Goal: Contribute content: Contribute content

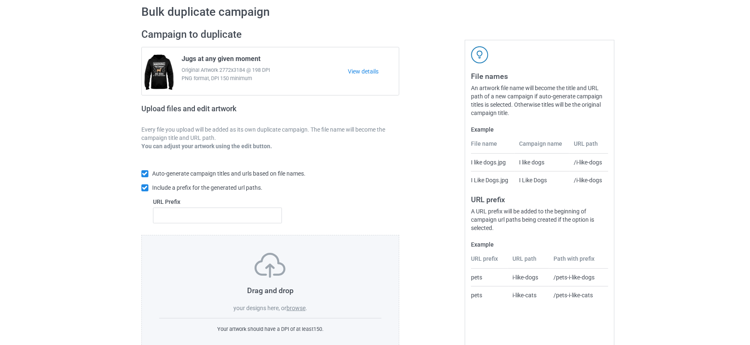
scroll to position [56, 0]
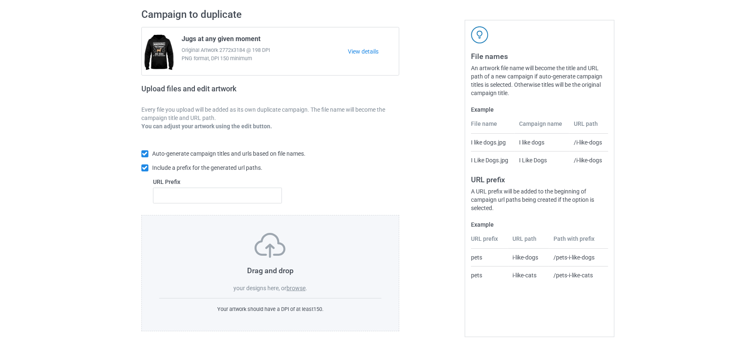
click at [301, 284] on label "browse" at bounding box center [296, 287] width 19 height 7
click at [0, 0] on input "browse" at bounding box center [0, 0] width 0 height 0
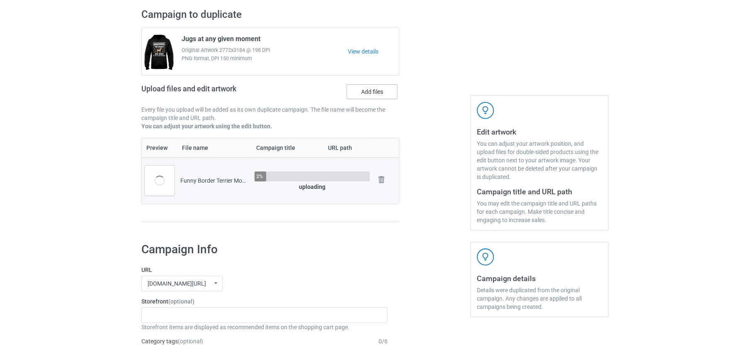
click at [372, 88] on label "Add files" at bounding box center [372, 91] width 51 height 15
click at [0, 0] on input "Add files" at bounding box center [0, 0] width 0 height 0
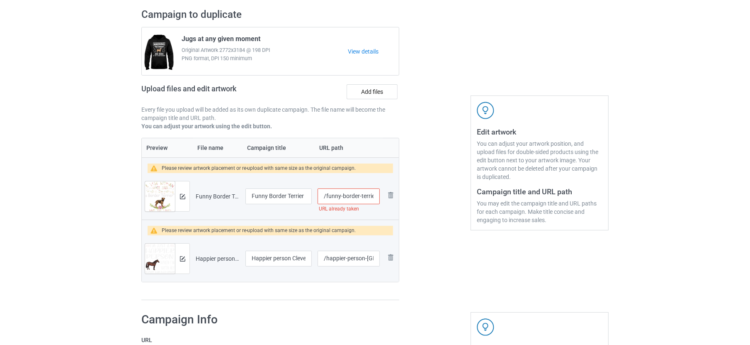
click at [357, 195] on input "/funny-border-terrier-mom" at bounding box center [349, 196] width 62 height 16
click at [361, 196] on input "/funny-border-terrier-mom" at bounding box center [349, 196] width 62 height 16
type input "/funny-border-terrier-dog-mom"
click at [185, 189] on div at bounding box center [182, 196] width 15 height 30
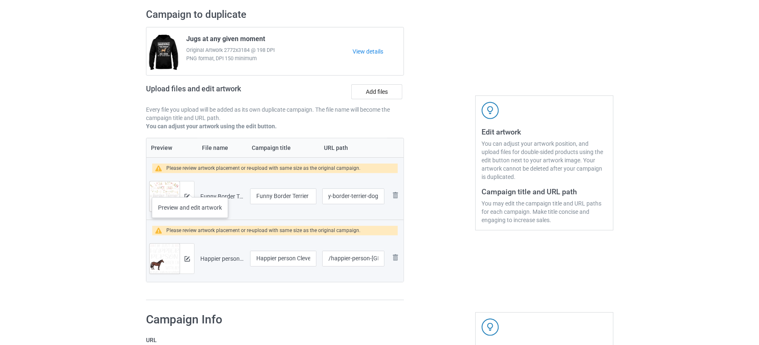
scroll to position [0, 0]
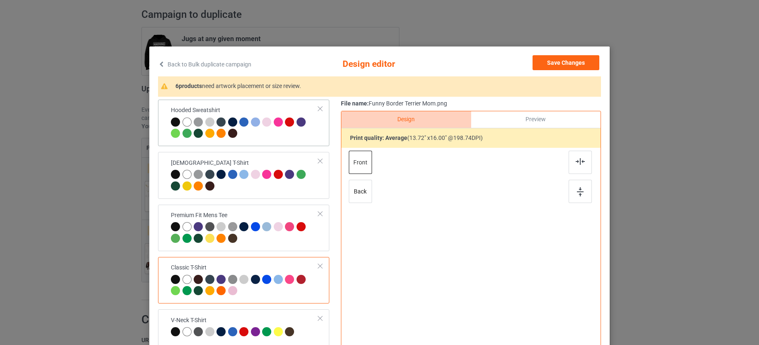
click at [246, 137] on div at bounding box center [245, 128] width 148 height 23
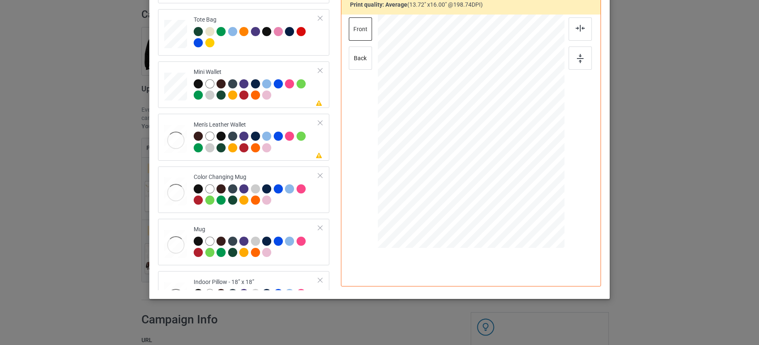
scroll to position [518, 0]
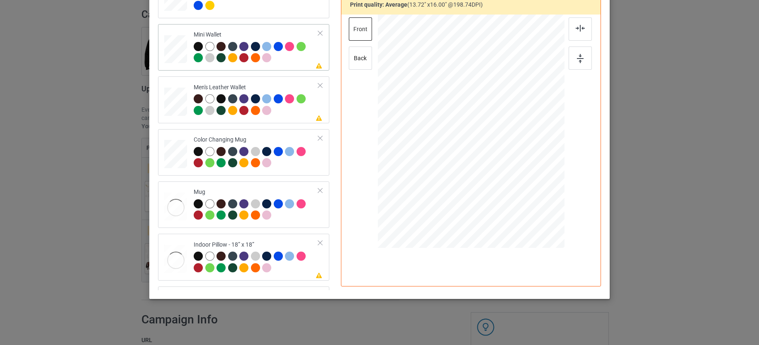
click at [294, 54] on div at bounding box center [256, 53] width 125 height 23
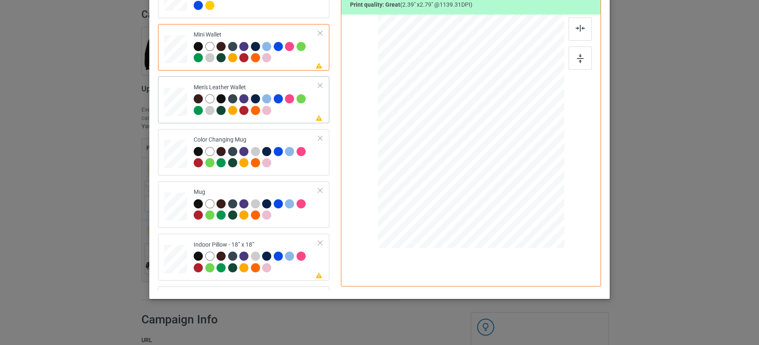
click at [295, 108] on div at bounding box center [256, 105] width 125 height 23
click at [548, 177] on div at bounding box center [551, 177] width 7 height 7
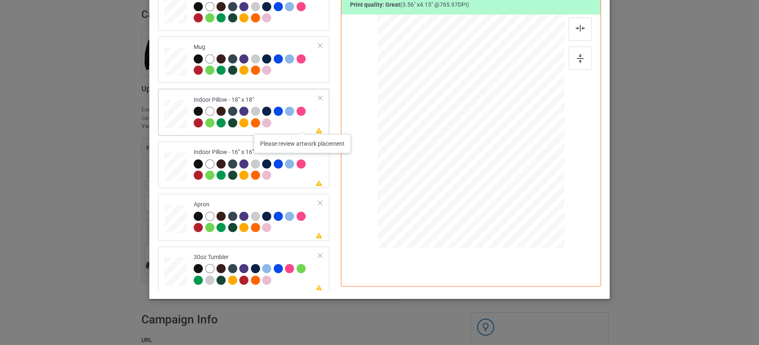
click at [297, 123] on div at bounding box center [256, 118] width 125 height 23
drag, startPoint x: 522, startPoint y: 196, endPoint x: 531, endPoint y: 203, distance: 10.9
click at [531, 203] on div at bounding box center [533, 204] width 7 height 7
click at [293, 176] on div at bounding box center [256, 170] width 125 height 23
drag, startPoint x: 523, startPoint y: 193, endPoint x: 529, endPoint y: 200, distance: 9.2
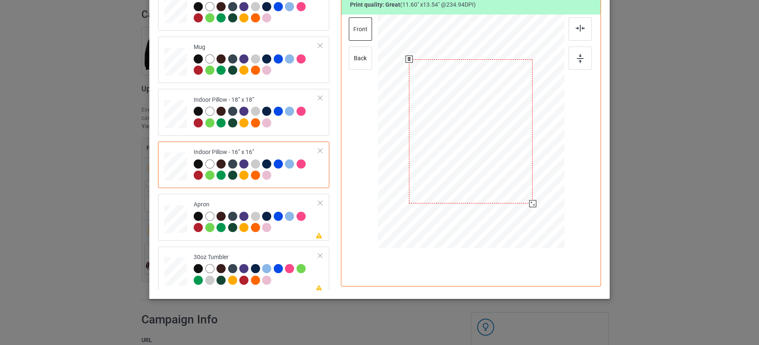
click at [529, 200] on div at bounding box center [532, 203] width 7 height 7
click at [303, 223] on div at bounding box center [256, 222] width 125 height 23
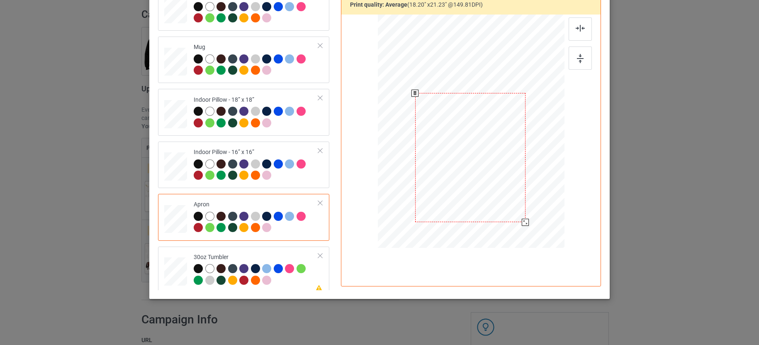
click at [494, 158] on div at bounding box center [470, 157] width 110 height 129
click at [290, 284] on td "Please review artwork placement 30oz Tumbler" at bounding box center [256, 270] width 134 height 40
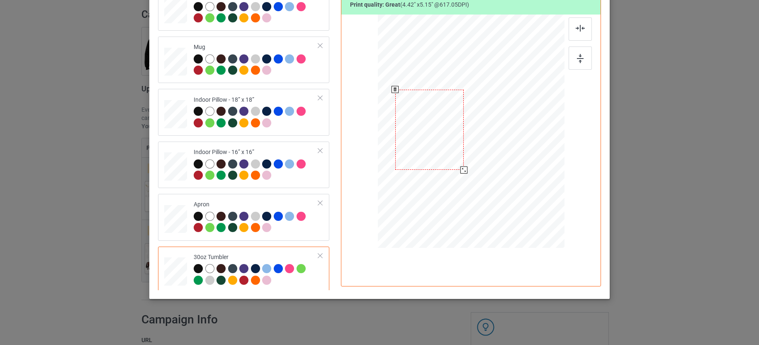
drag, startPoint x: 477, startPoint y: 156, endPoint x: 441, endPoint y: 154, distance: 36.1
click at [441, 154] on div at bounding box center [429, 130] width 69 height 80
click at [461, 171] on div at bounding box center [464, 171] width 7 height 7
click at [462, 170] on div at bounding box center [465, 172] width 7 height 7
click at [447, 151] on div at bounding box center [429, 132] width 74 height 86
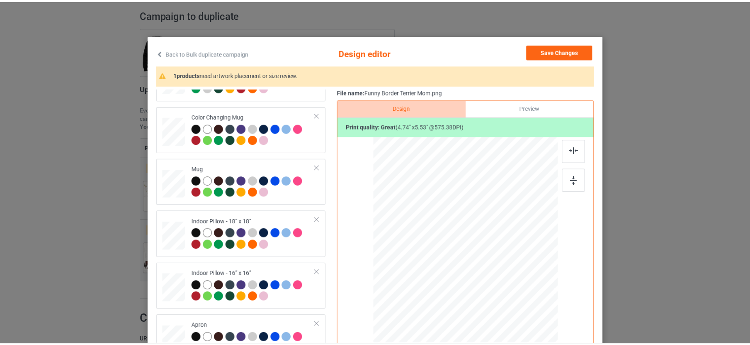
scroll to position [0, 0]
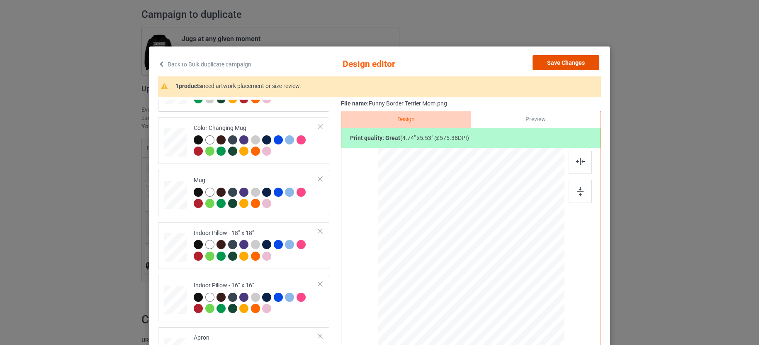
click at [553, 61] on button "Save Changes" at bounding box center [565, 62] width 67 height 15
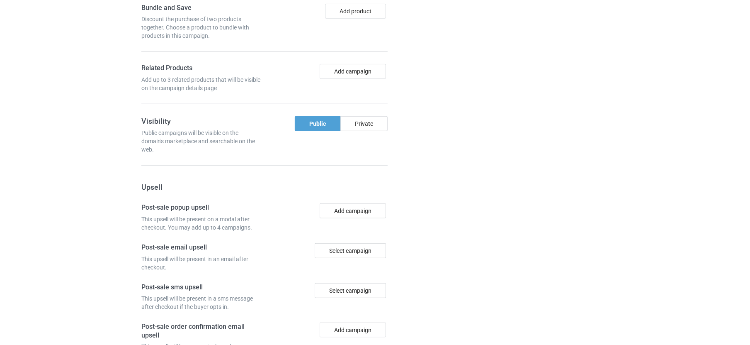
scroll to position [775, 0]
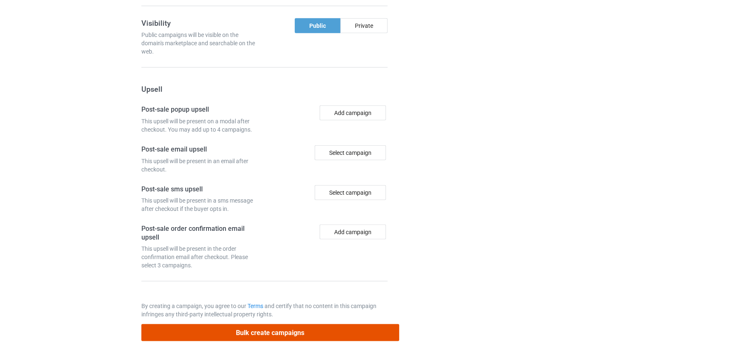
click at [283, 324] on button "Bulk create campaigns" at bounding box center [270, 332] width 258 height 17
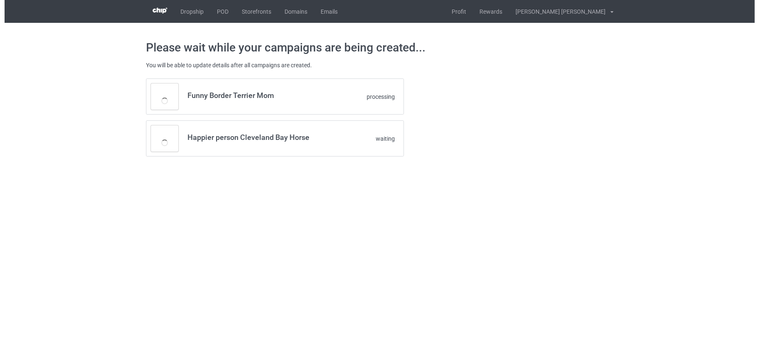
scroll to position [0, 0]
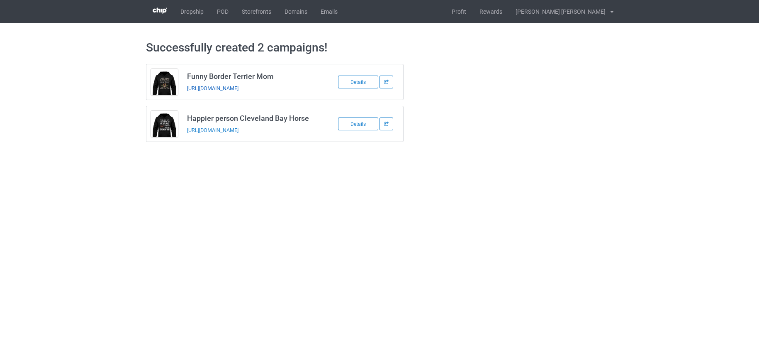
click at [238, 85] on link "https://www.teechip.com/funny-border-terrier-dog-mom" at bounding box center [212, 88] width 51 height 6
click at [238, 129] on link "https://www.teechip.com/happier-person-cleveland-bay-horse" at bounding box center [212, 130] width 51 height 6
click at [229, 10] on link "POD" at bounding box center [222, 11] width 25 height 23
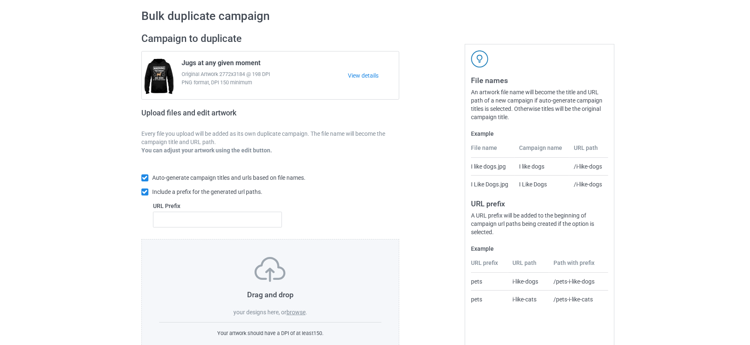
scroll to position [56, 0]
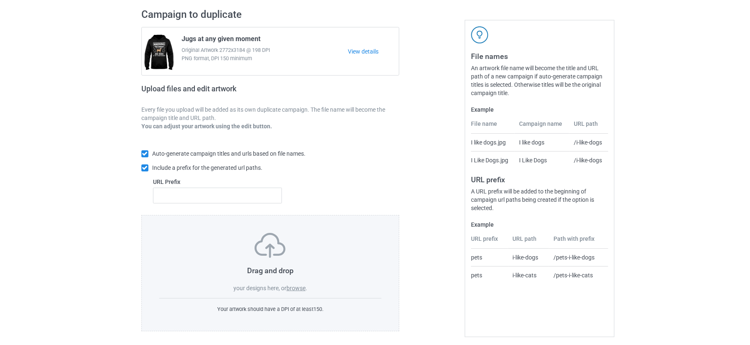
click at [295, 285] on label "browse" at bounding box center [296, 287] width 19 height 7
click at [0, 0] on input "browse" at bounding box center [0, 0] width 0 height 0
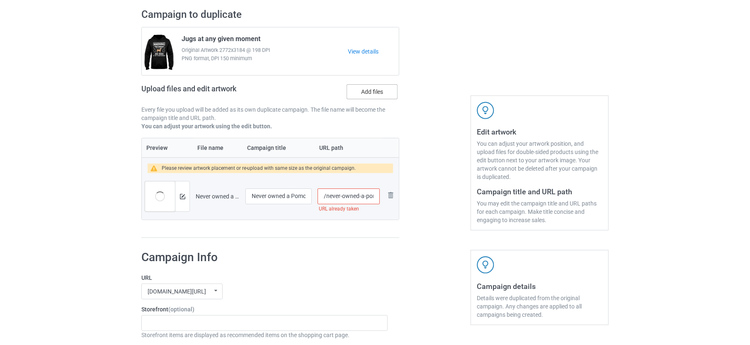
click at [356, 94] on label "Add files" at bounding box center [372, 91] width 51 height 15
click at [0, 0] on input "Add files" at bounding box center [0, 0] width 0 height 0
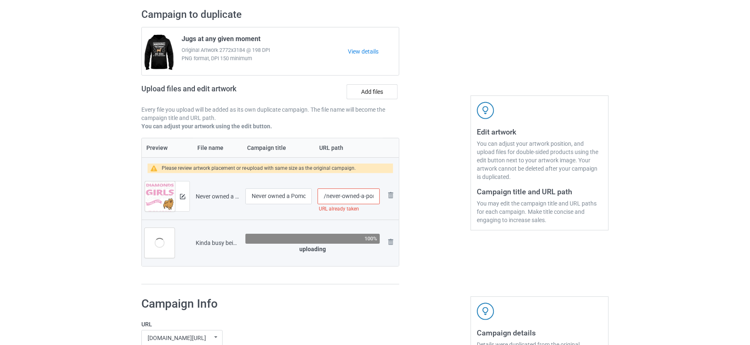
click at [372, 194] on input "/never-owned-a-pomchi" at bounding box center [349, 196] width 62 height 16
type input "/never-owned-a-pomchi"
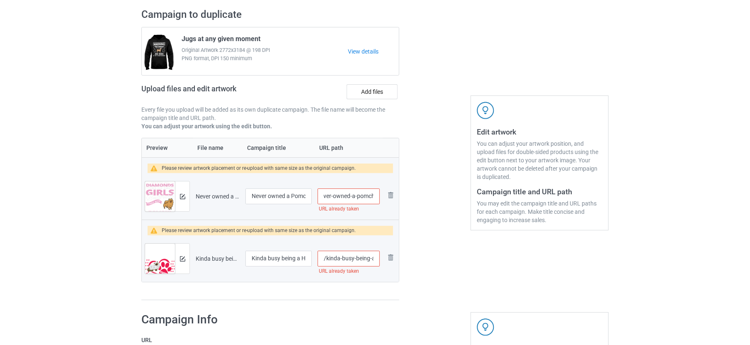
scroll to position [0, 0]
click at [362, 256] on input "/kinda-busy-being-a-himalayan-cat-mom" at bounding box center [349, 258] width 62 height 16
click at [360, 259] on input "/kinda-busy-being-a-himalayan-cat-mom" at bounding box center [349, 258] width 62 height 16
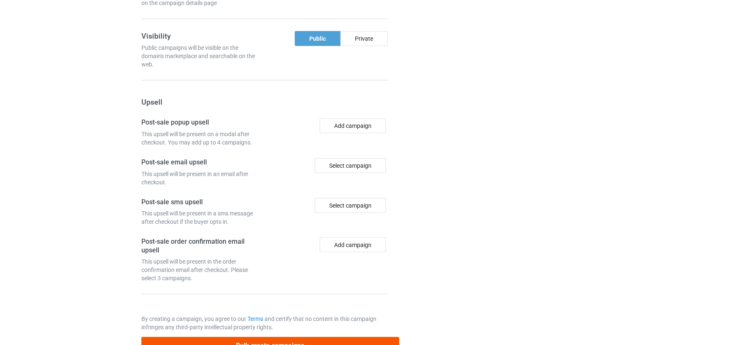
scroll to position [775, 0]
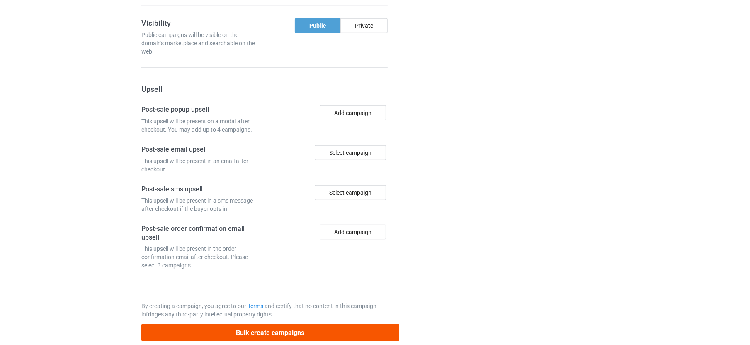
type input "/kinda-busy-being-a-himalayan-mom"
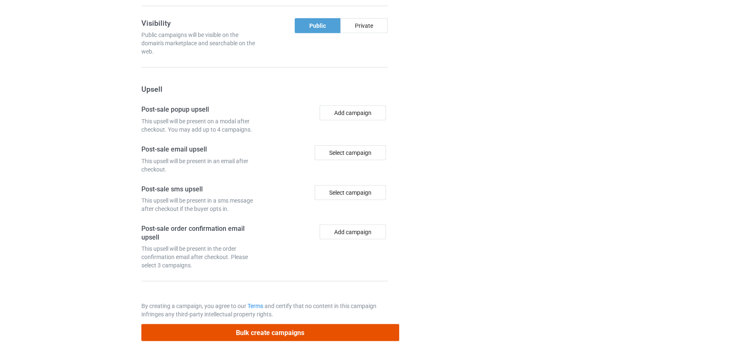
click at [276, 324] on button "Bulk create campaigns" at bounding box center [270, 332] width 258 height 17
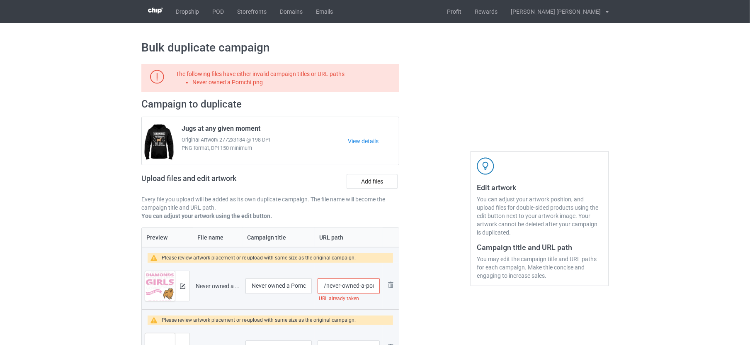
click at [348, 283] on input "/never-owned-a-pomchi" at bounding box center [349, 286] width 62 height 16
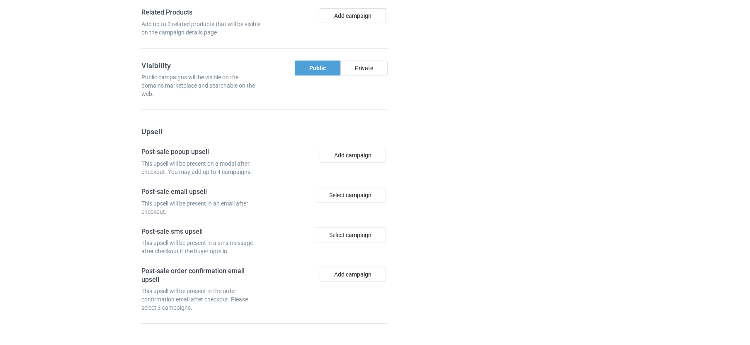
scroll to position [775, 0]
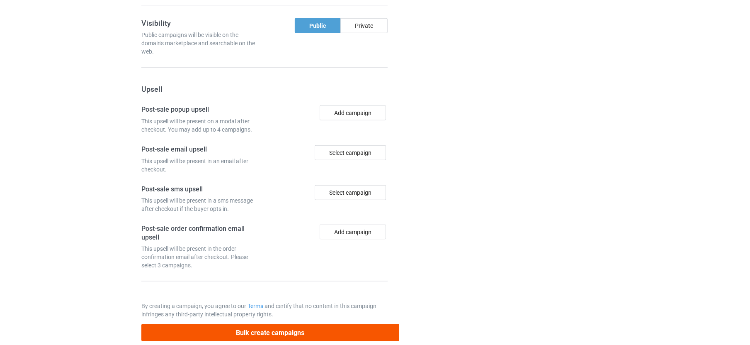
type input "/never-owned-a-pomchi-dog"
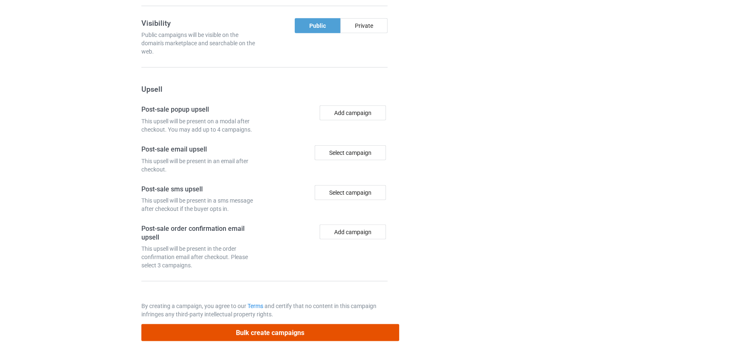
click at [333, 324] on button "Bulk create campaigns" at bounding box center [270, 332] width 258 height 17
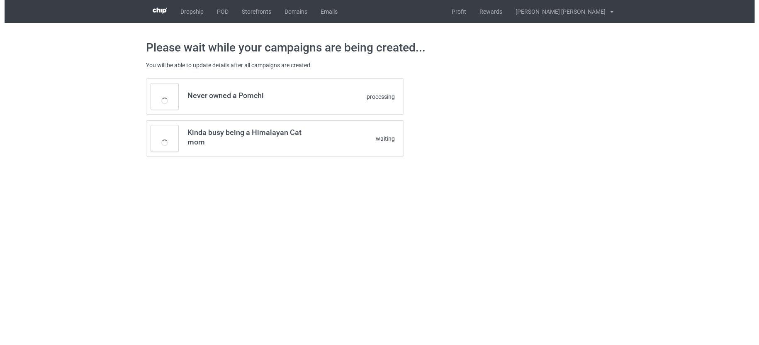
scroll to position [0, 0]
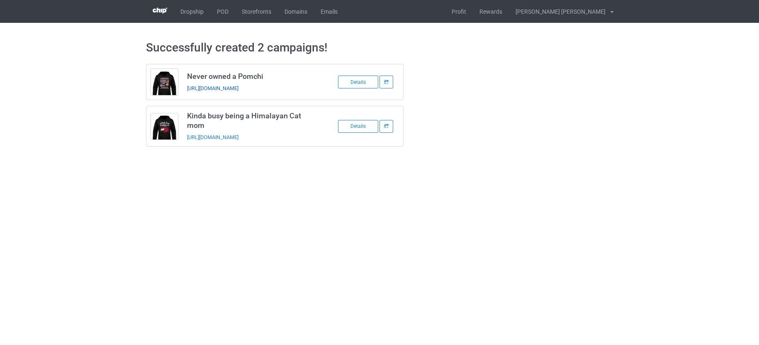
click at [224, 86] on link "https://www.teechip.com/never-owned-a-pomchi-dog" at bounding box center [212, 88] width 51 height 6
click at [238, 139] on link "https://www.teechip.com/kinda-busy-being-a-himalayan-mom" at bounding box center [212, 137] width 51 height 6
click at [222, 10] on link "POD" at bounding box center [222, 11] width 25 height 23
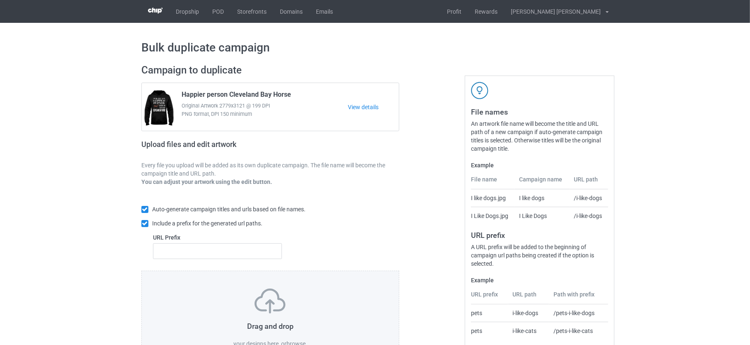
click at [290, 340] on label "browse" at bounding box center [296, 343] width 19 height 7
click at [0, 0] on input "browse" at bounding box center [0, 0] width 0 height 0
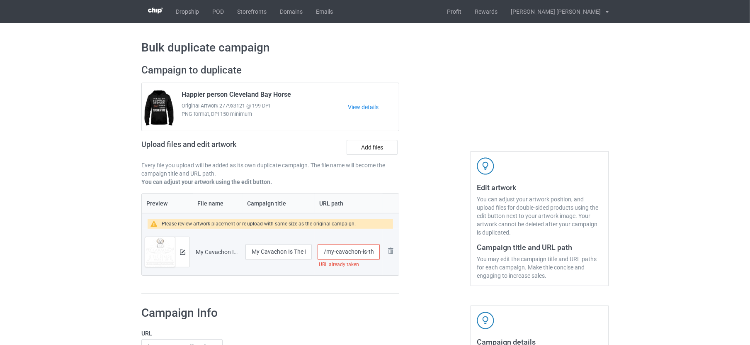
click at [352, 252] on input "/my-cavachon-is-the-reason-i-wake-up" at bounding box center [349, 252] width 62 height 16
click at [359, 251] on input "/my-cavachon-is-the-reason-i-wake-up" at bounding box center [349, 252] width 62 height 16
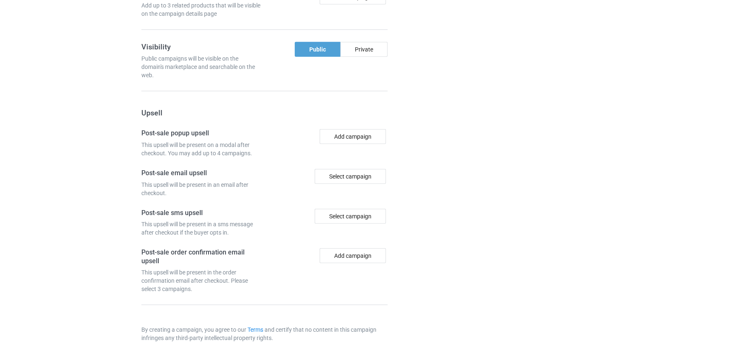
scroll to position [713, 0]
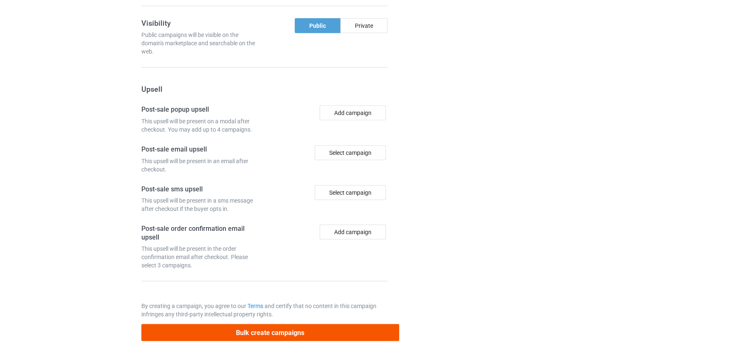
type input "/my-cavachon-dog-is-the-reason-i-wake-up"
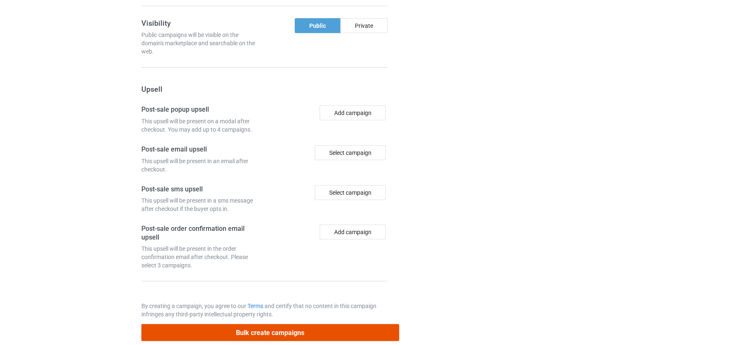
click at [285, 324] on button "Bulk create campaigns" at bounding box center [270, 332] width 258 height 17
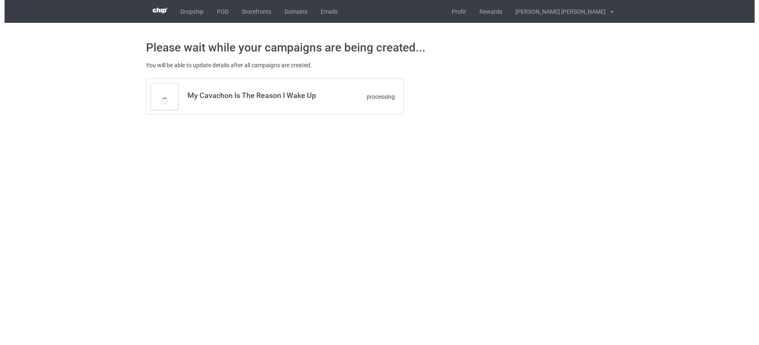
scroll to position [0, 0]
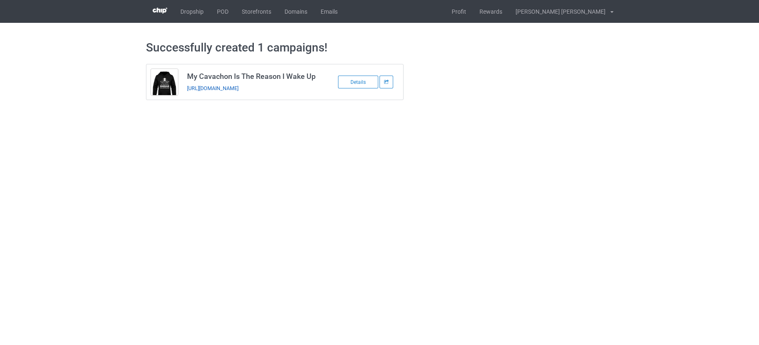
click at [238, 87] on link "[URL][DOMAIN_NAME]" at bounding box center [212, 88] width 51 height 6
click at [228, 15] on link "POD" at bounding box center [222, 11] width 25 height 23
